Goal: Check status

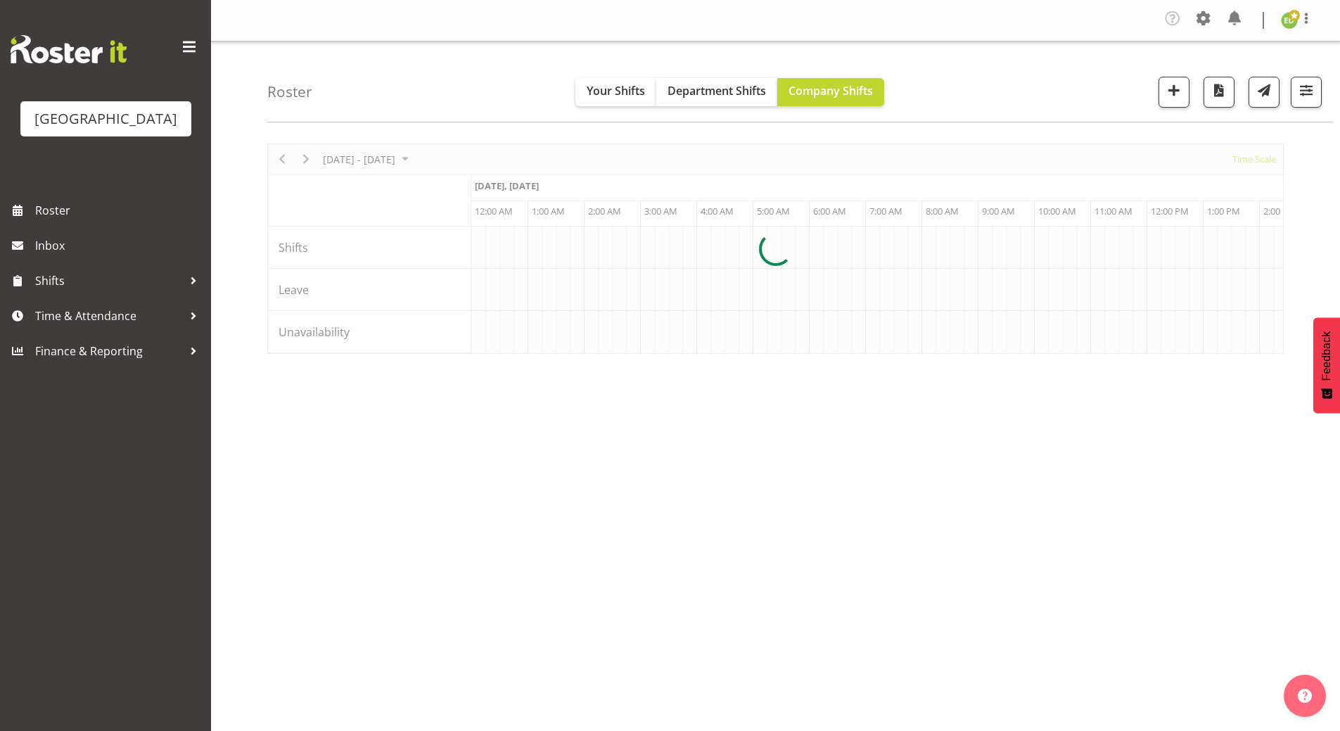
scroll to position [0, 5400]
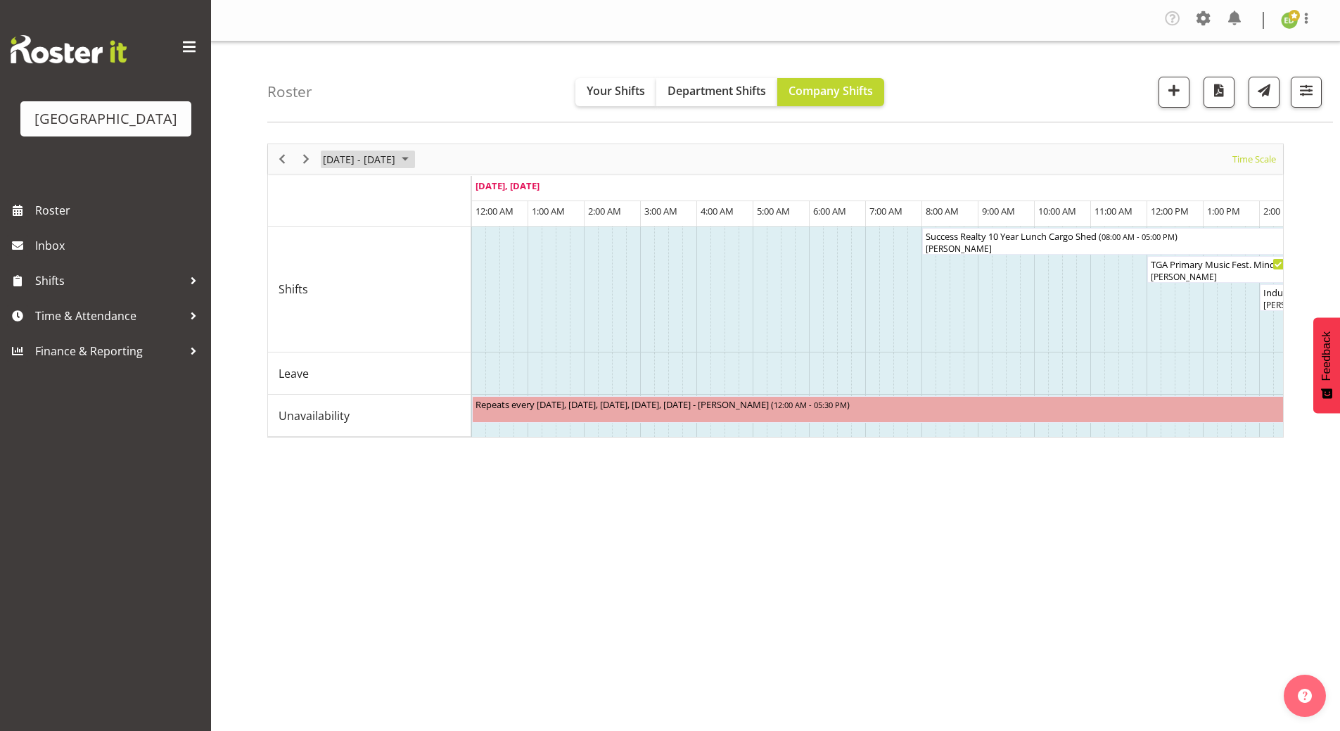
click at [413, 158] on span "August 25 - 31, 2025" at bounding box center [405, 159] width 17 height 18
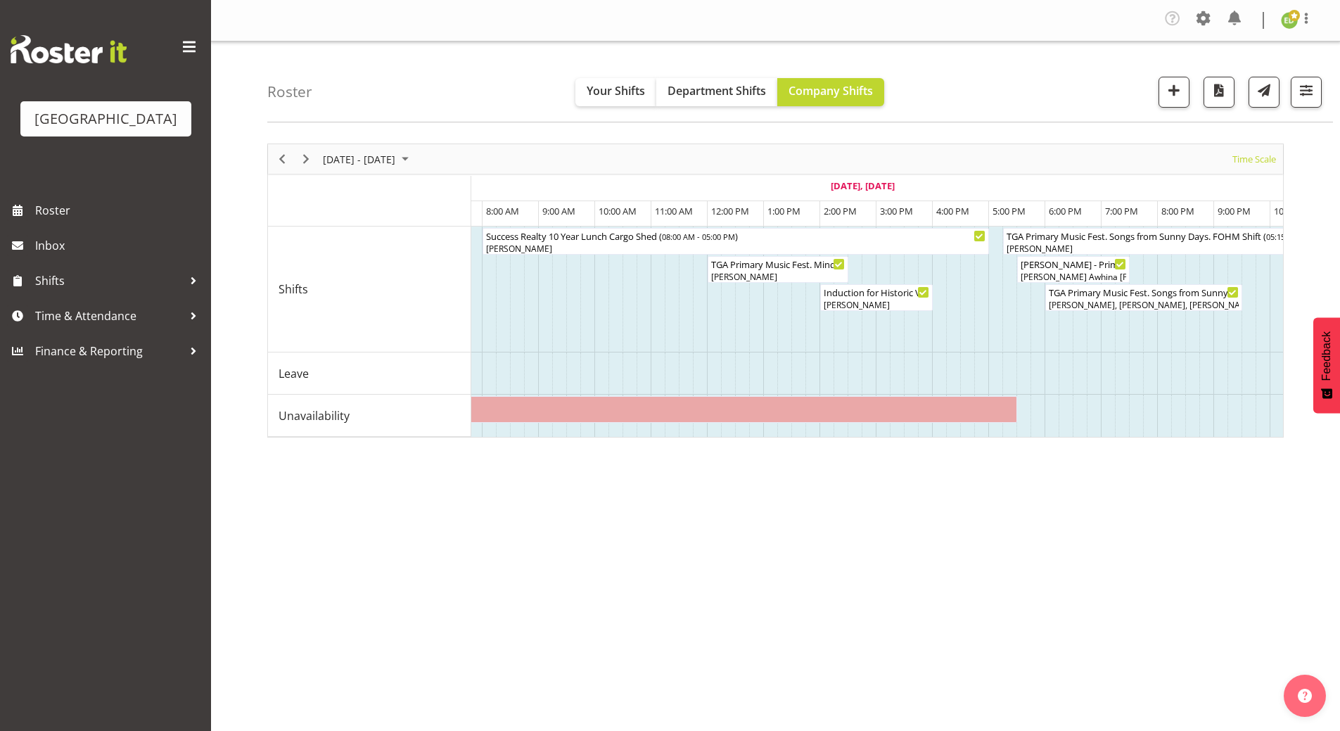
scroll to position [0, 6212]
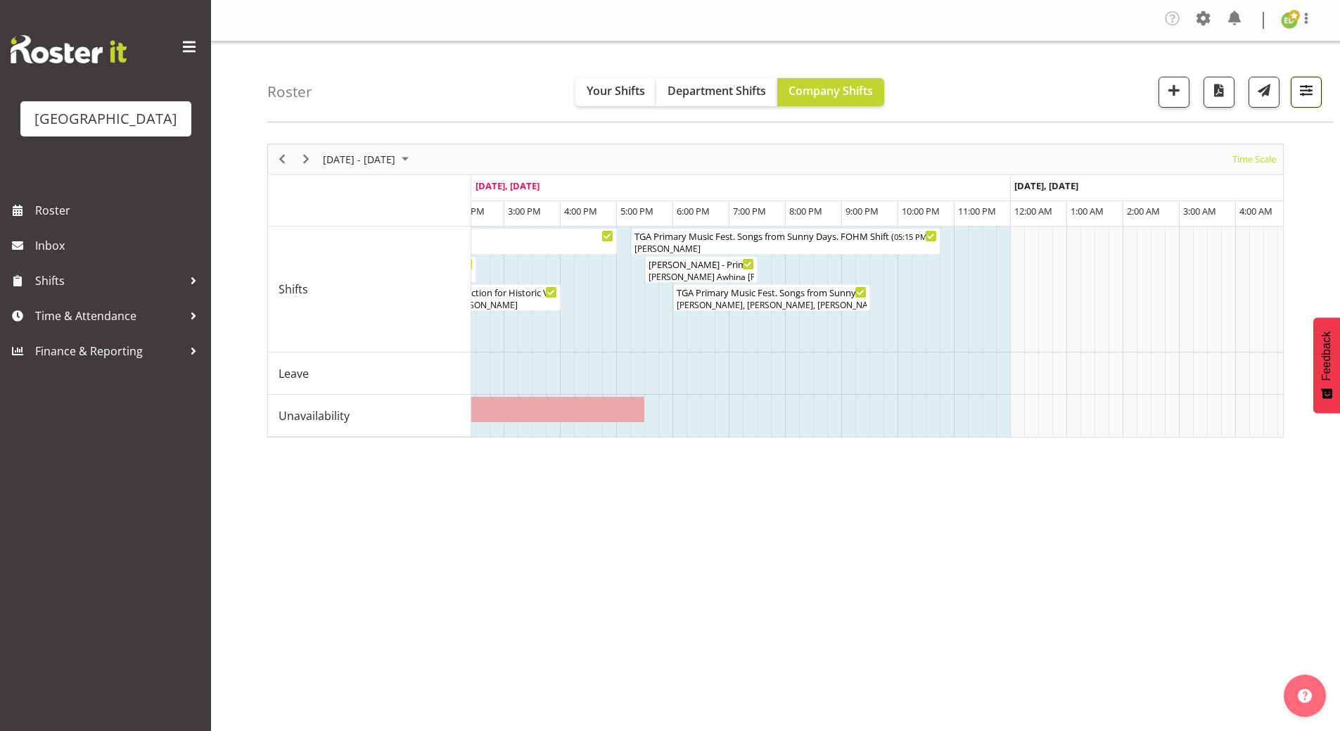
click at [1318, 93] on button "button" at bounding box center [1305, 92] width 31 height 31
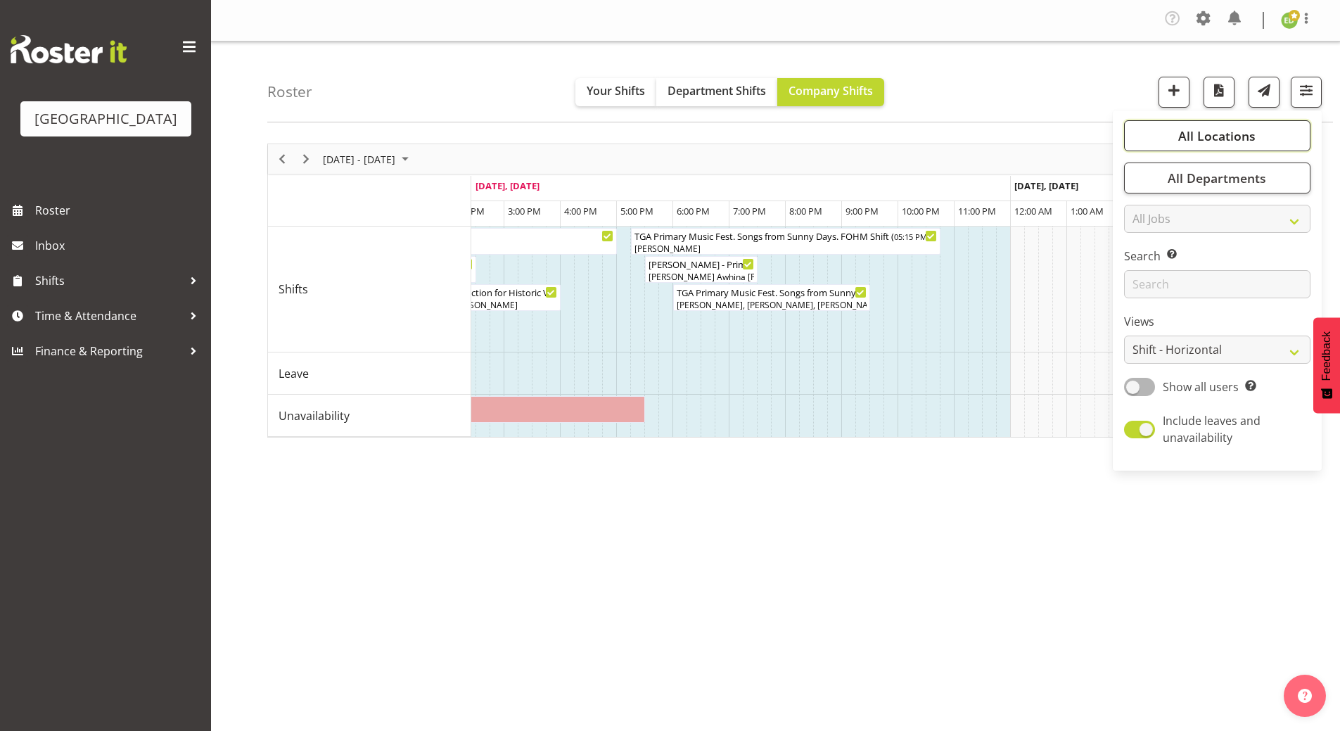
click at [1209, 143] on span "All Locations" at bounding box center [1216, 135] width 77 height 17
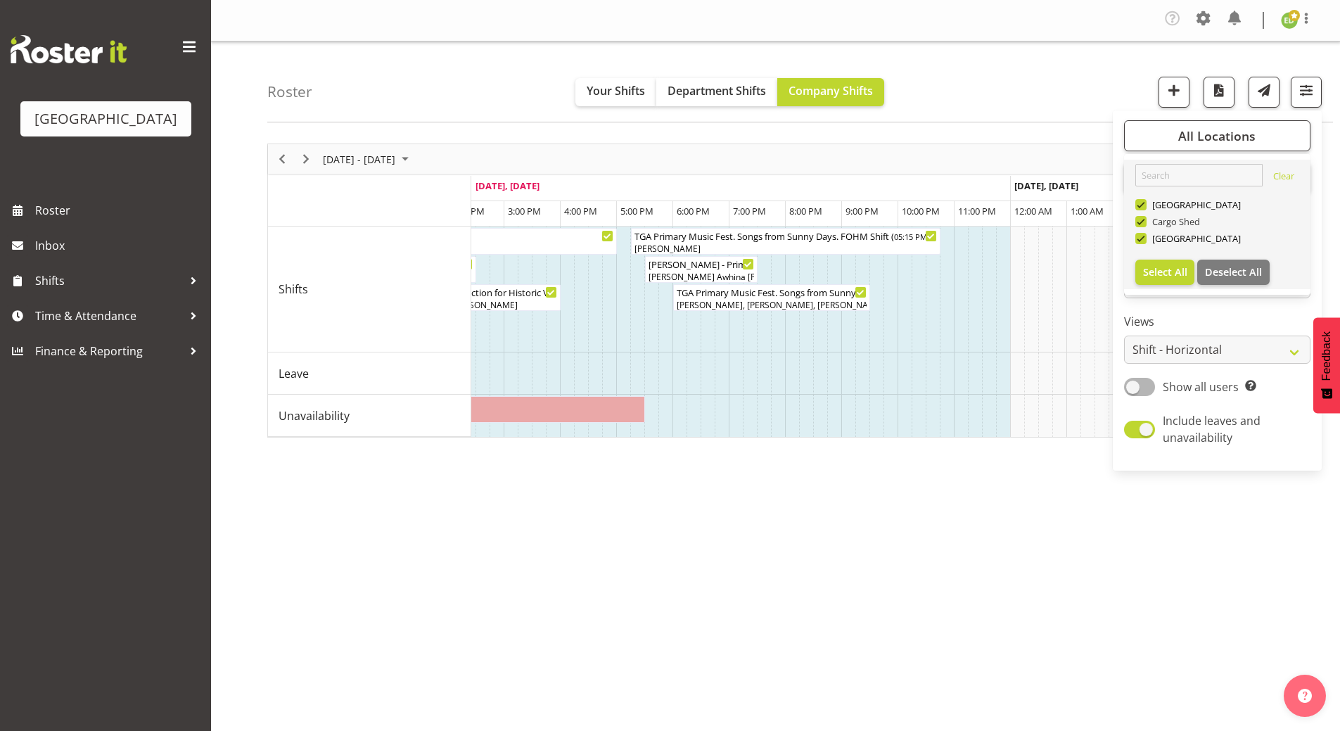
click at [1141, 219] on span at bounding box center [1140, 221] width 11 height 11
click at [1141, 219] on input "Cargo Shed" at bounding box center [1139, 221] width 9 height 9
checkbox input "false"
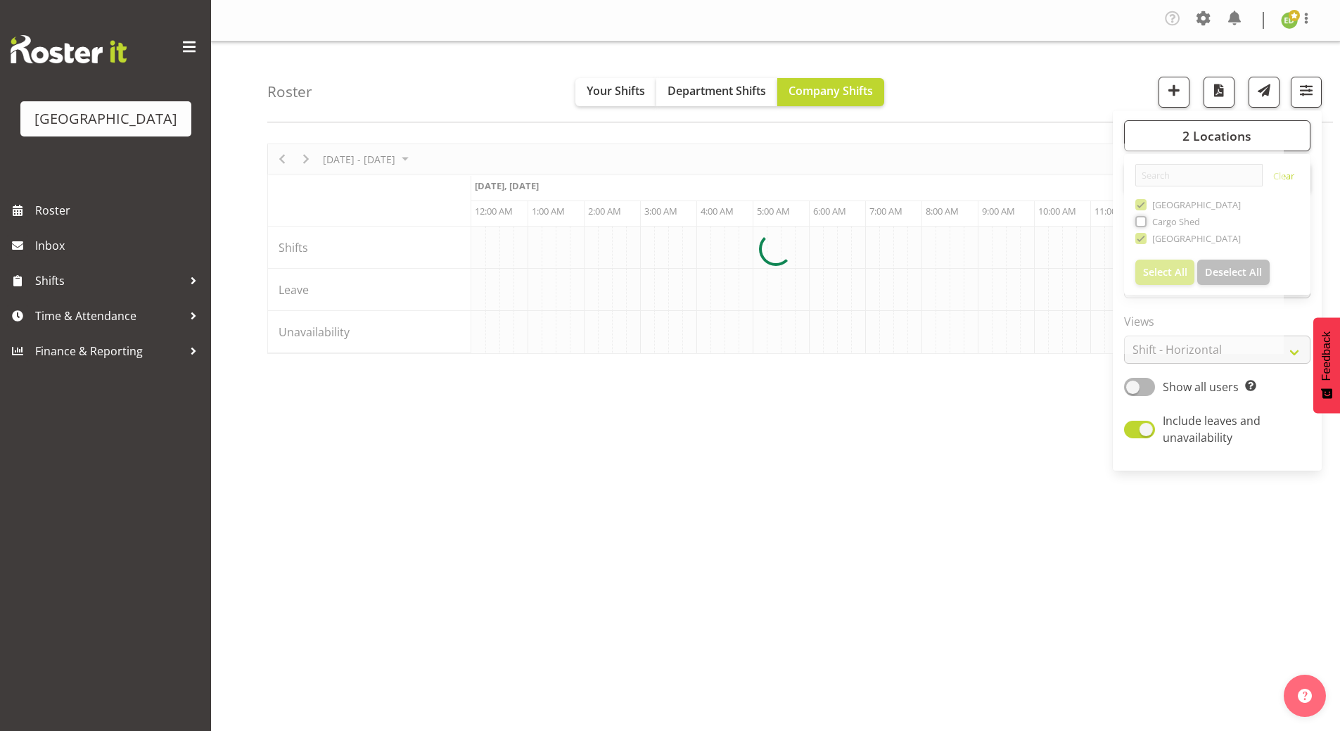
scroll to position [0, 5400]
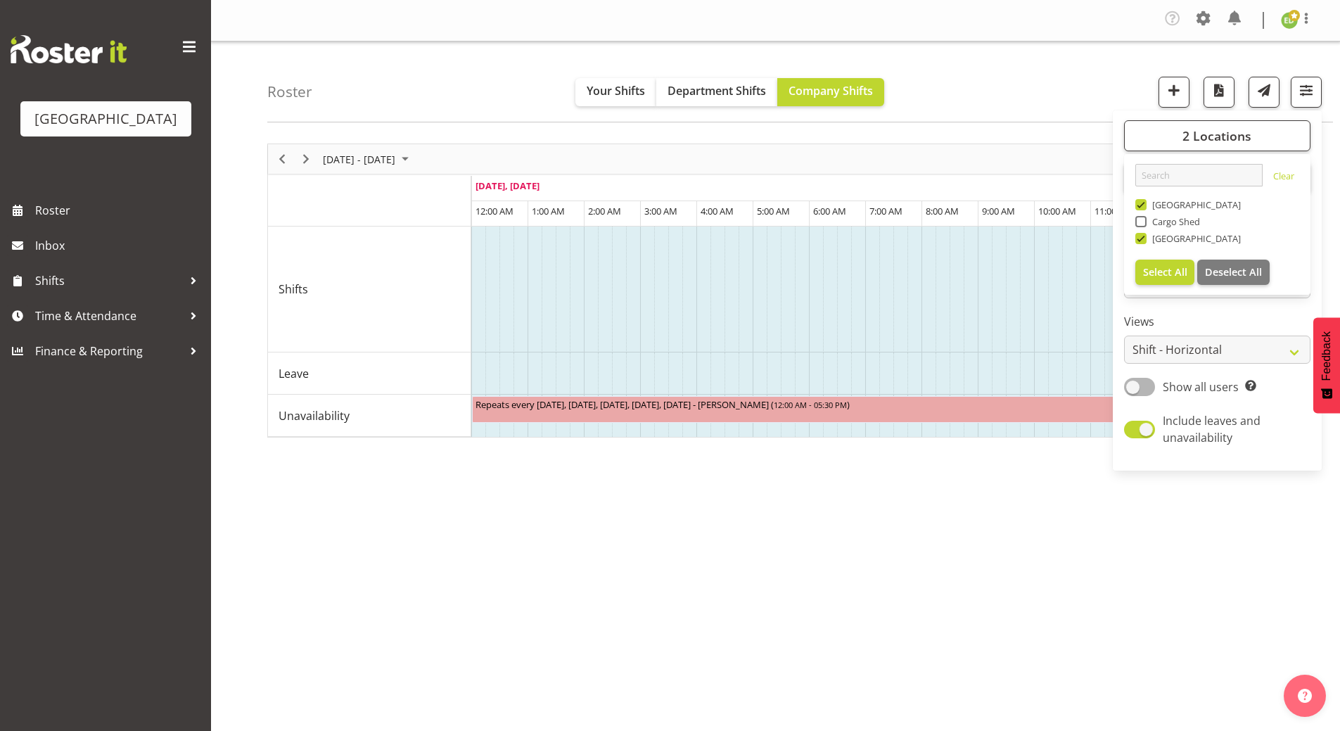
click at [1140, 205] on span at bounding box center [1140, 204] width 11 height 11
click at [1140, 205] on input "[GEOGRAPHIC_DATA]" at bounding box center [1139, 204] width 9 height 9
checkbox input "false"
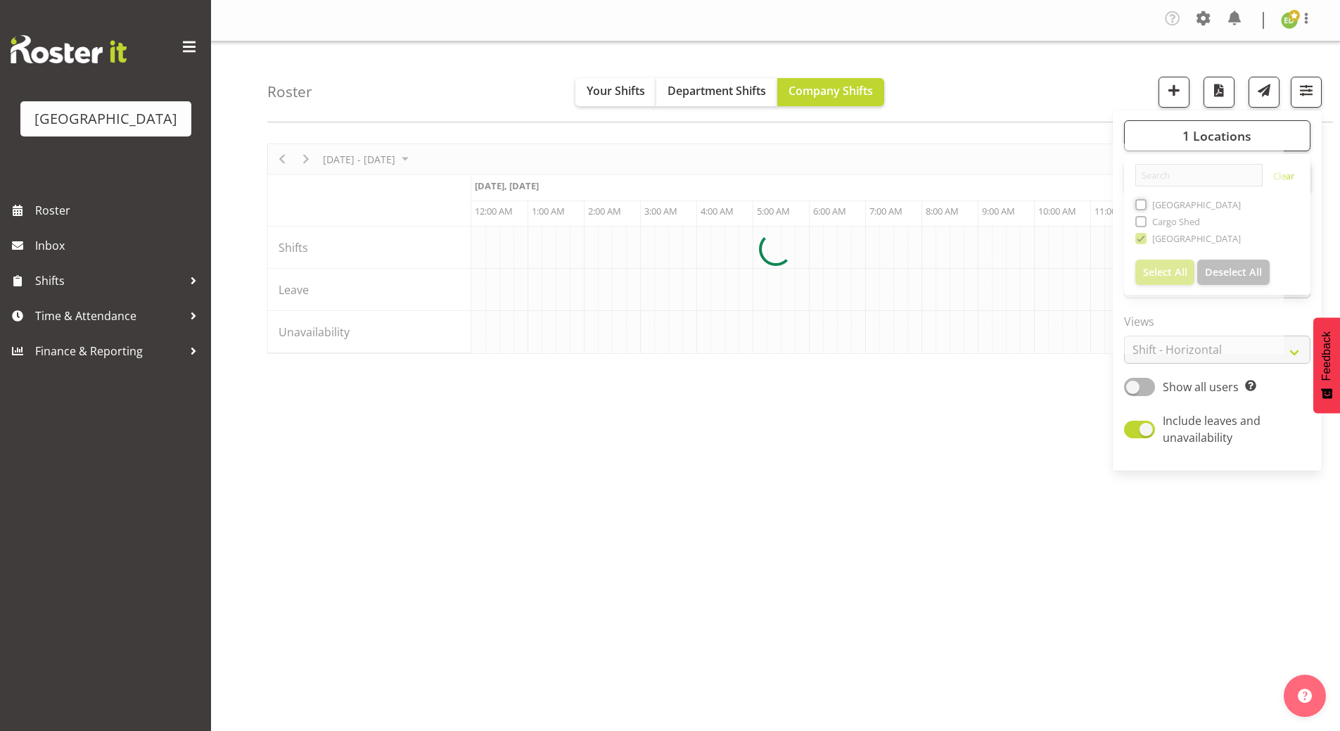
scroll to position [0, 5400]
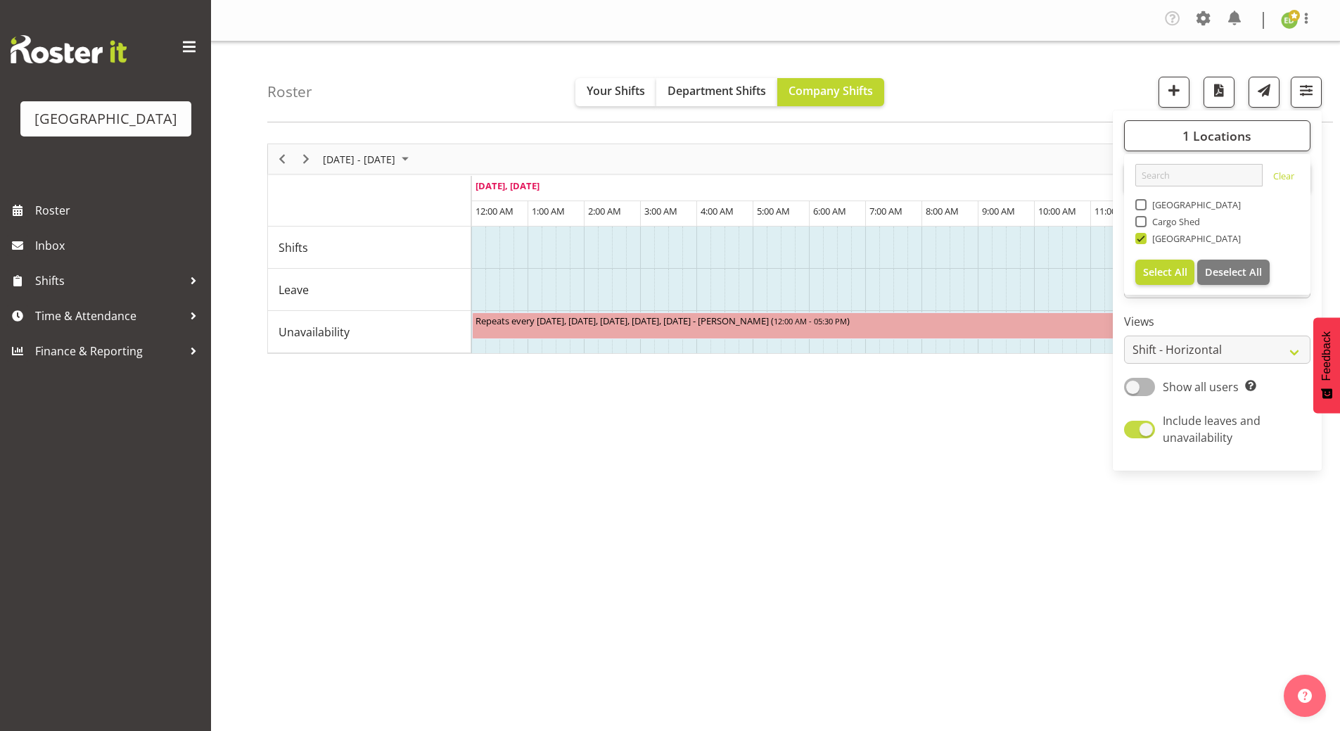
click at [1135, 430] on span at bounding box center [1139, 430] width 31 height 18
click at [1133, 430] on input "Include leaves and unavailability" at bounding box center [1128, 429] width 9 height 9
checkbox input "false"
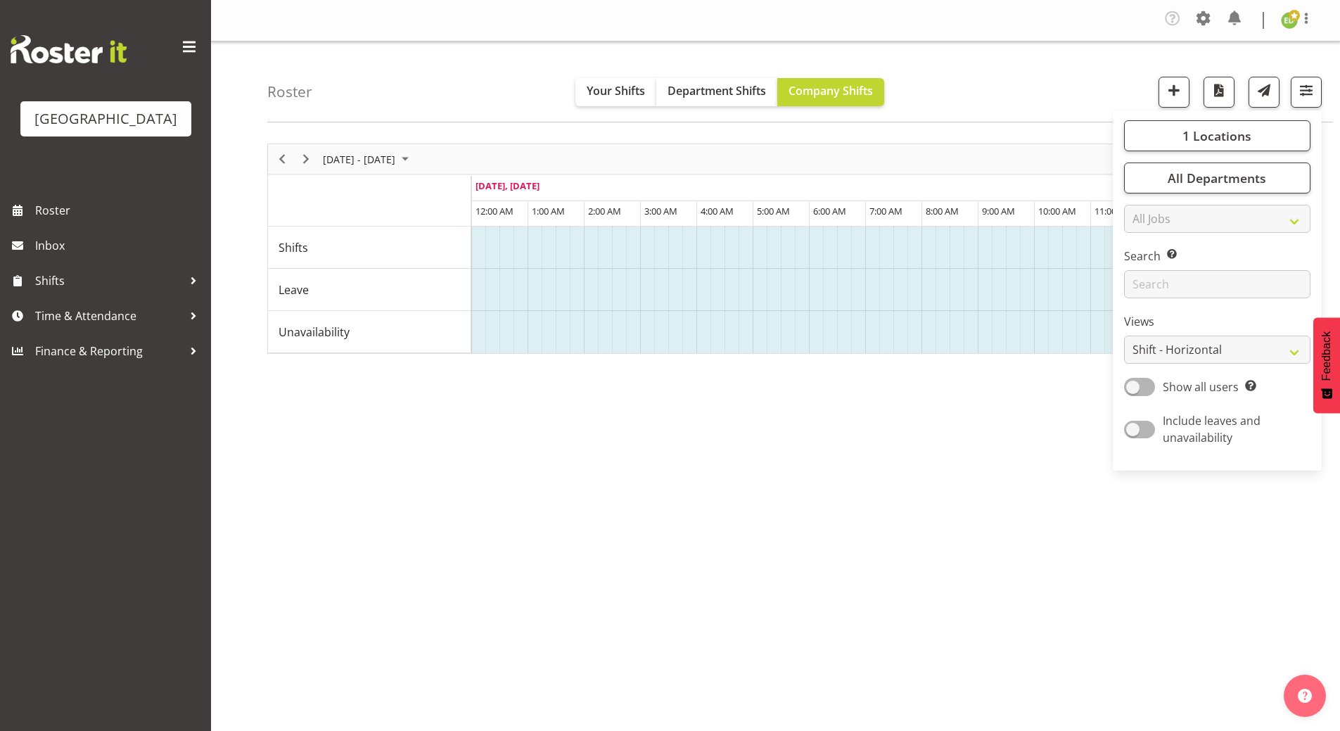
click at [954, 553] on div "[DATE] - [DATE] [DATE] Timeline Day Timeline Week Timeline Fortnight Timeline M…" at bounding box center [803, 414] width 1072 height 563
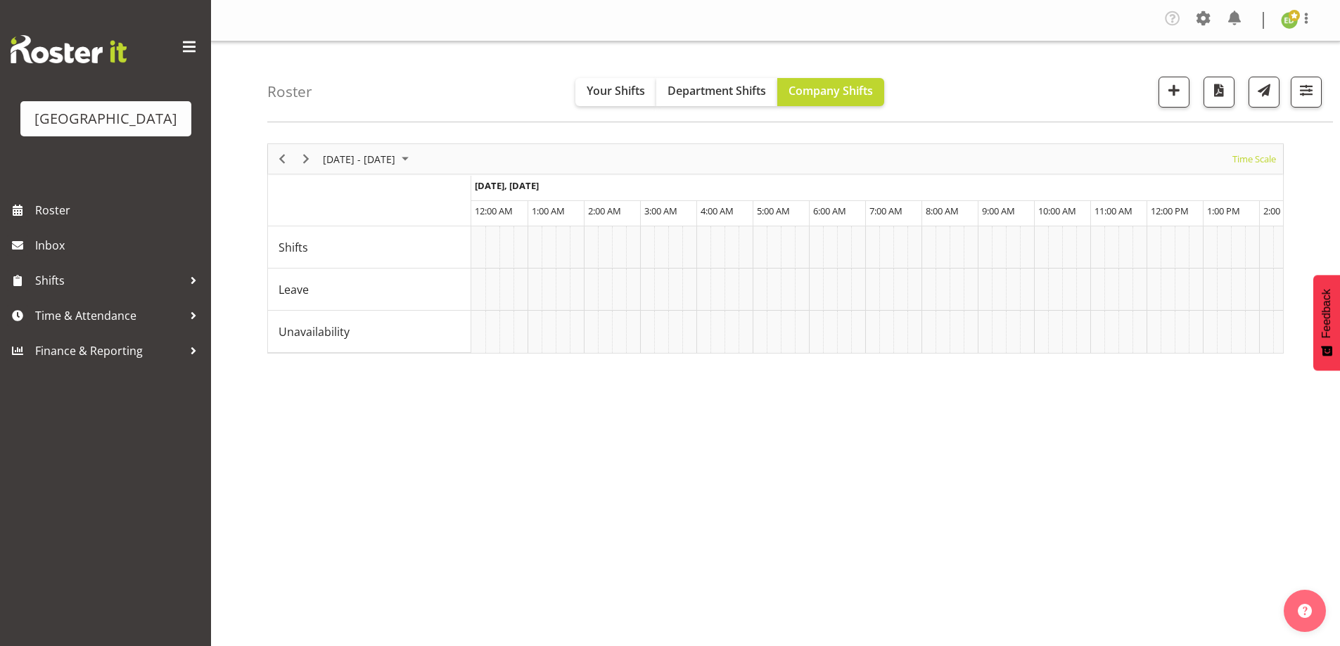
scroll to position [0, 4396]
click at [281, 154] on span "Previous" at bounding box center [282, 159] width 17 height 18
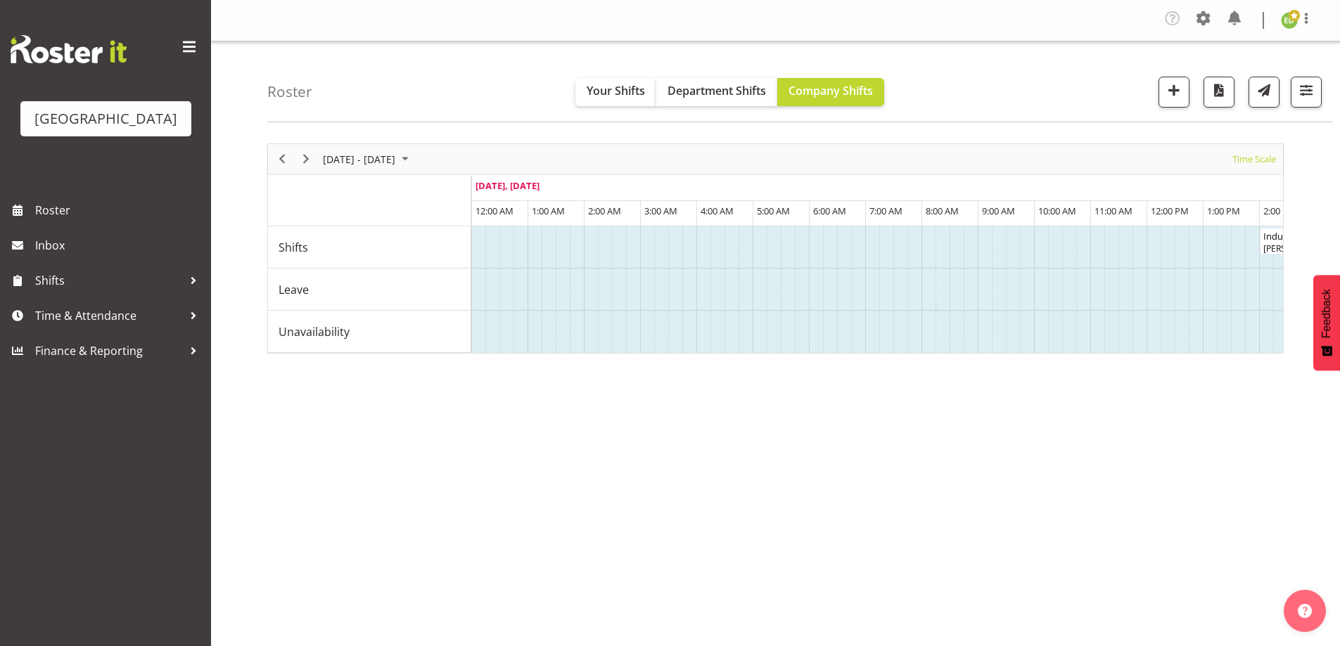
drag, startPoint x: 987, startPoint y: 352, endPoint x: 1283, endPoint y: 380, distance: 296.7
click at [1283, 380] on div "[DATE] - [DATE] [DATE] Timeline Day Timeline Week Timeline Fortnight Timeline M…" at bounding box center [803, 414] width 1072 height 563
